Goal: Task Accomplishment & Management: Manage account settings

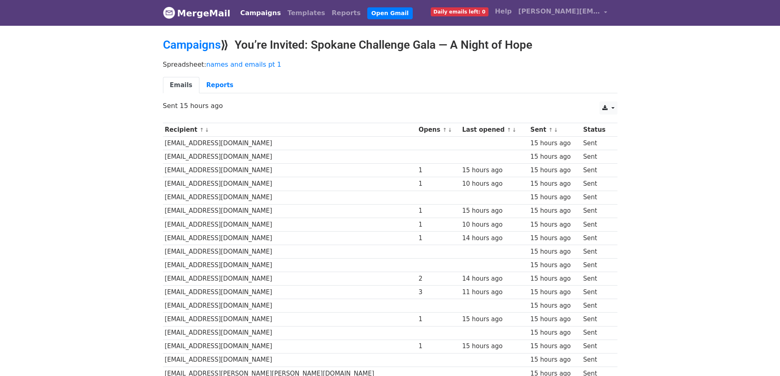
click at [459, 12] on span "Daily emails left: 0" at bounding box center [460, 11] width 58 height 9
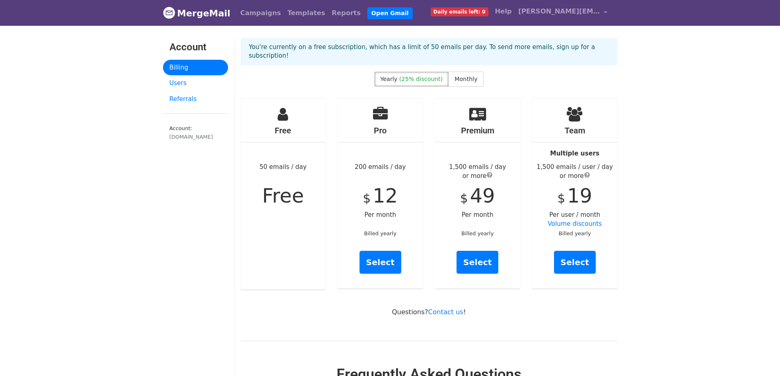
click at [228, 13] on nav "MergeMail Campaigns Templates Reports Open Gmail Daily emails left: 0 Help josh…" at bounding box center [390, 13] width 455 height 26
click at [215, 13] on link "MergeMail" at bounding box center [197, 13] width 68 height 17
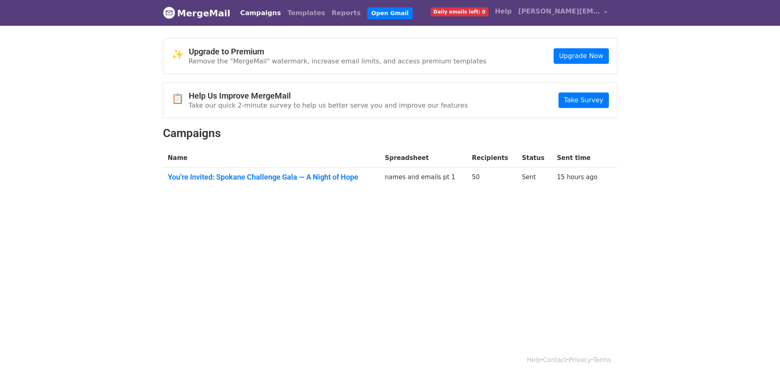
click at [264, 15] on link "Campaigns" at bounding box center [260, 13] width 47 height 16
click at [273, 181] on link "You’re Invited: Spokane Challenge Gala — A Night of Hope" at bounding box center [272, 177] width 208 height 9
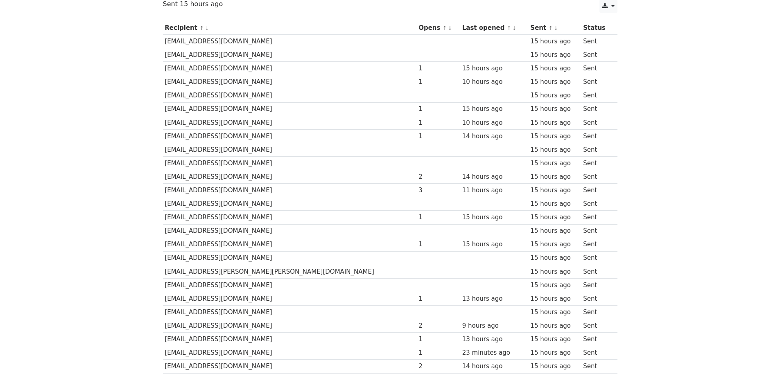
scroll to position [101, 0]
